Goal: Task Accomplishment & Management: Manage account settings

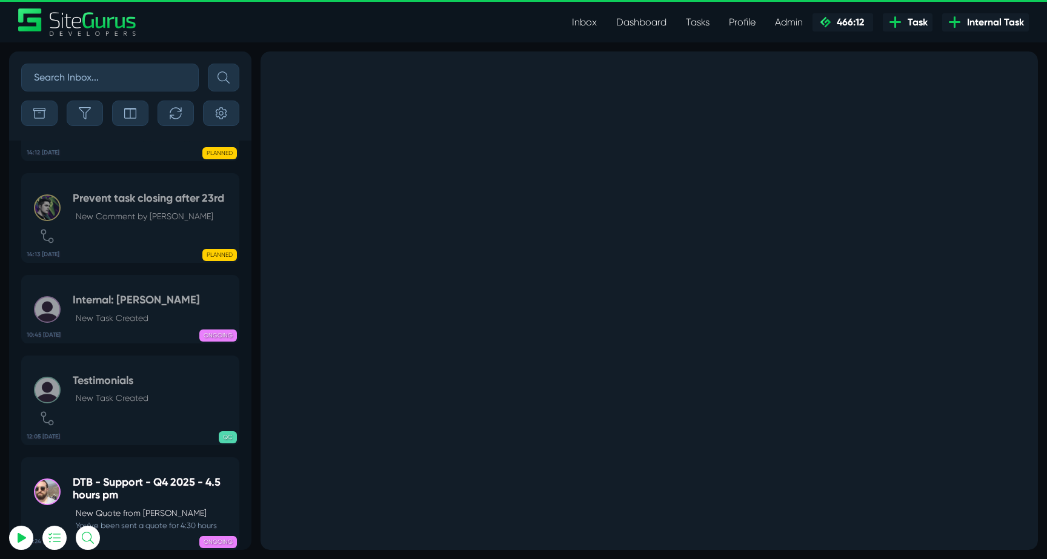
select select "0"
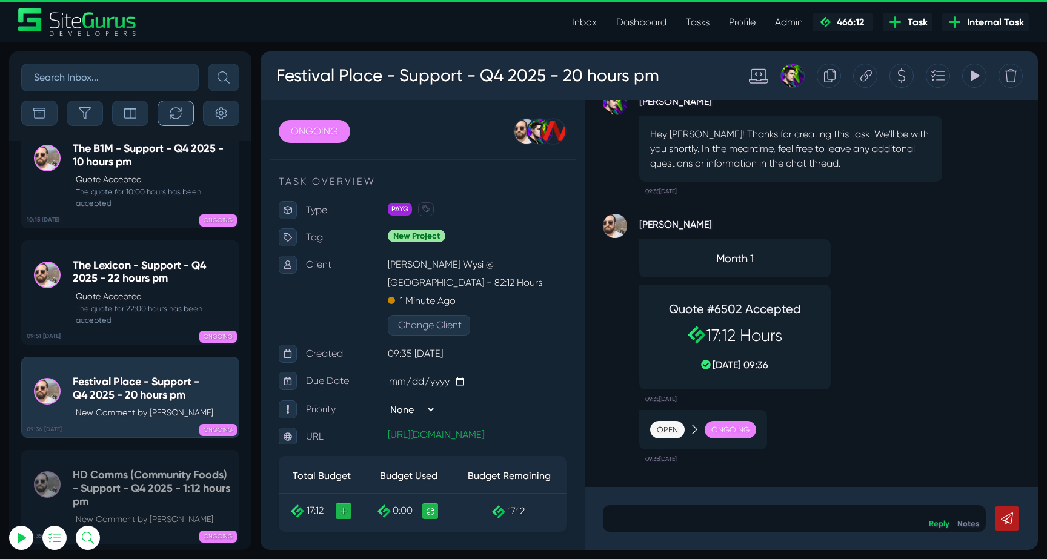
click at [162, 110] on button "button" at bounding box center [175, 113] width 36 height 25
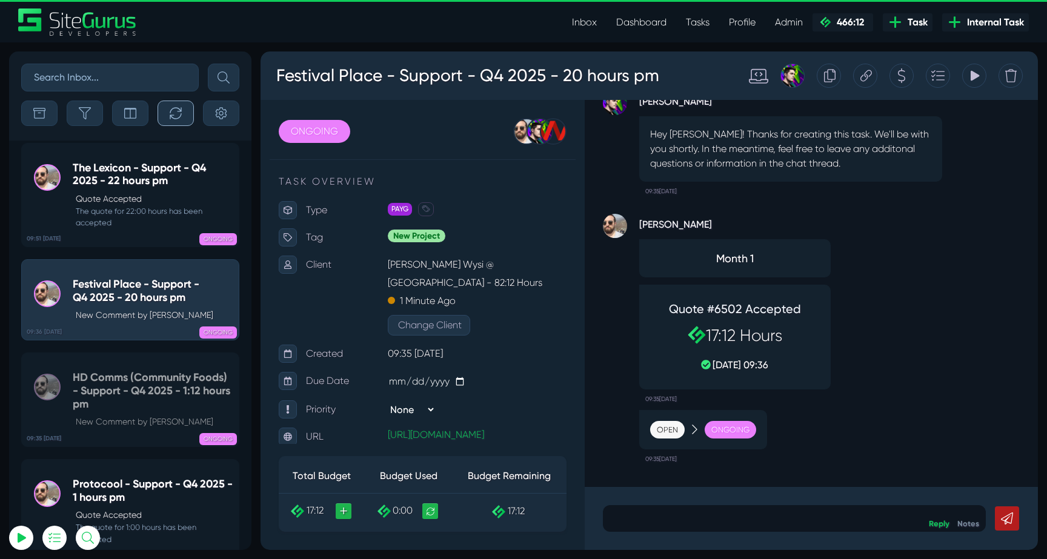
scroll to position [-49117, 0]
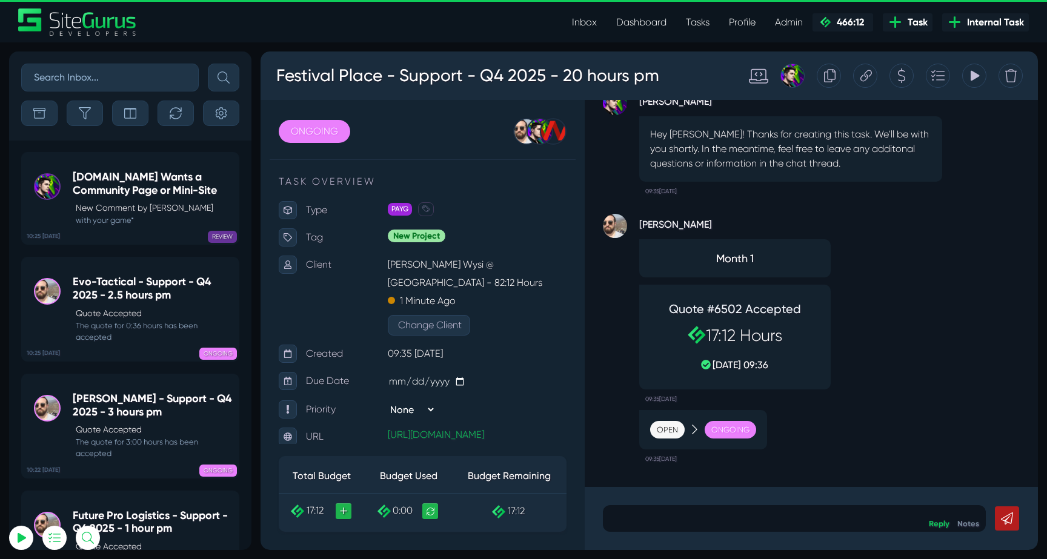
click at [162, 202] on p "New Comment by [PERSON_NAME]" at bounding box center [154, 208] width 157 height 13
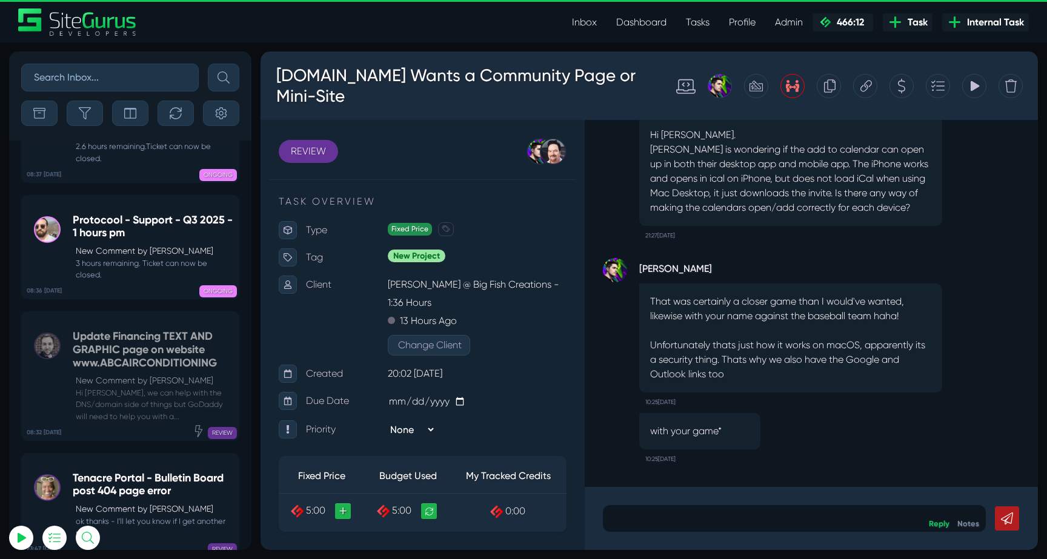
click at [121, 387] on small "Hi [PERSON_NAME], we can help with the DNS/domain side of things but GoDaddy wi…" at bounding box center [153, 404] width 160 height 35
